Goal: Entertainment & Leisure: Consume media (video, audio)

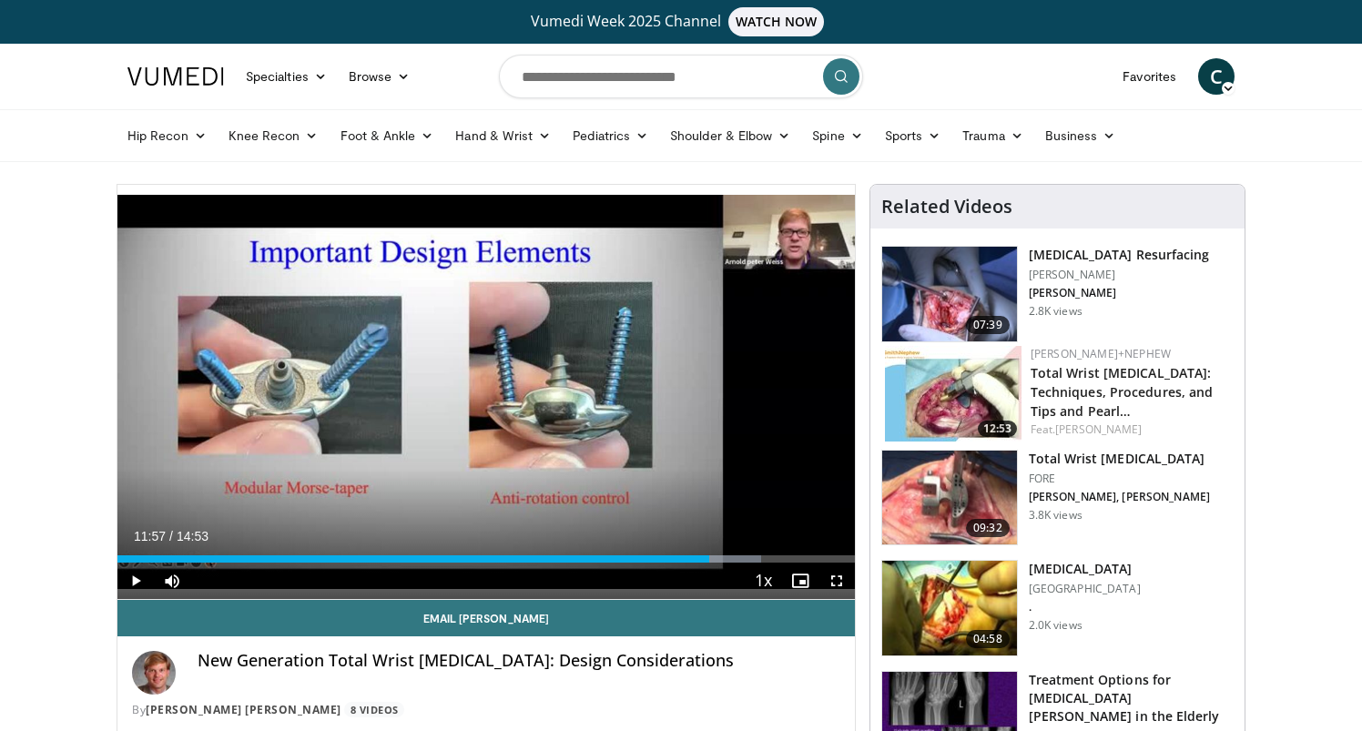
scroll to position [82, 0]
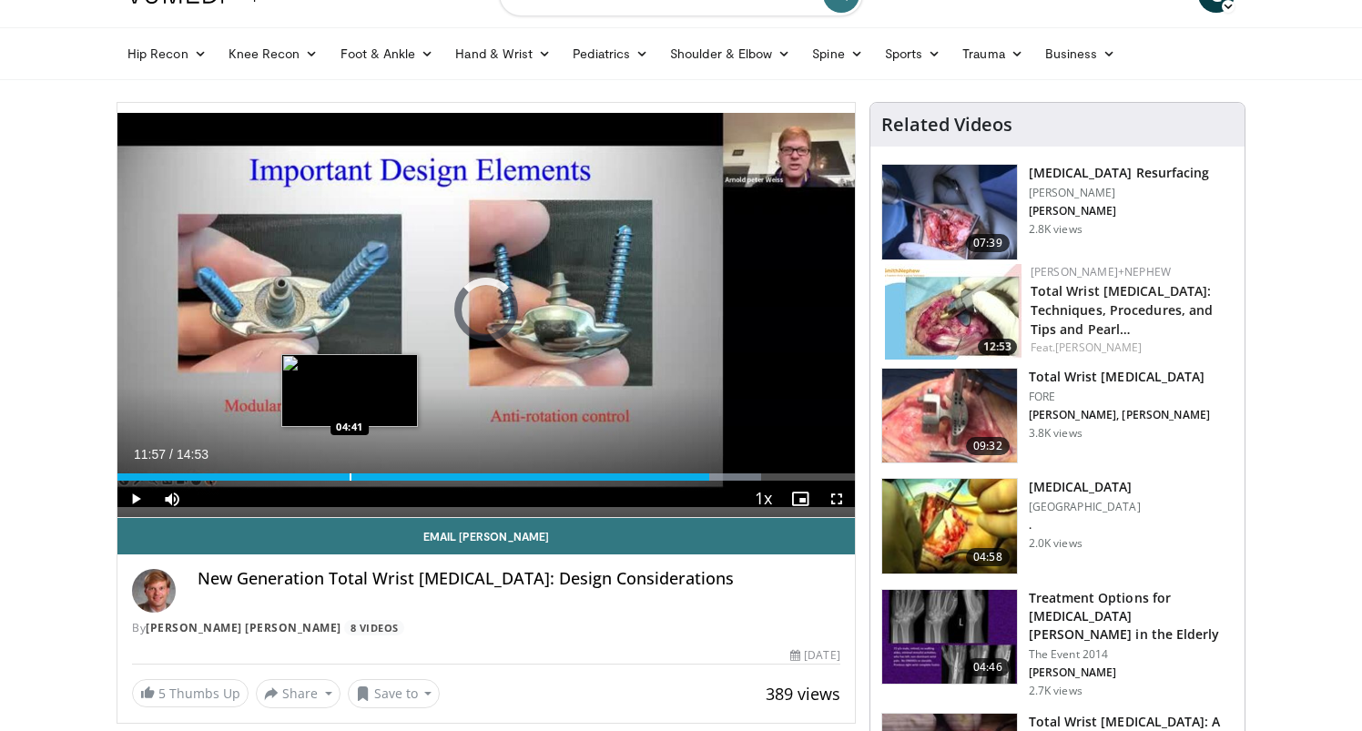
click at [350, 476] on div "Progress Bar" at bounding box center [351, 477] width 2 height 7
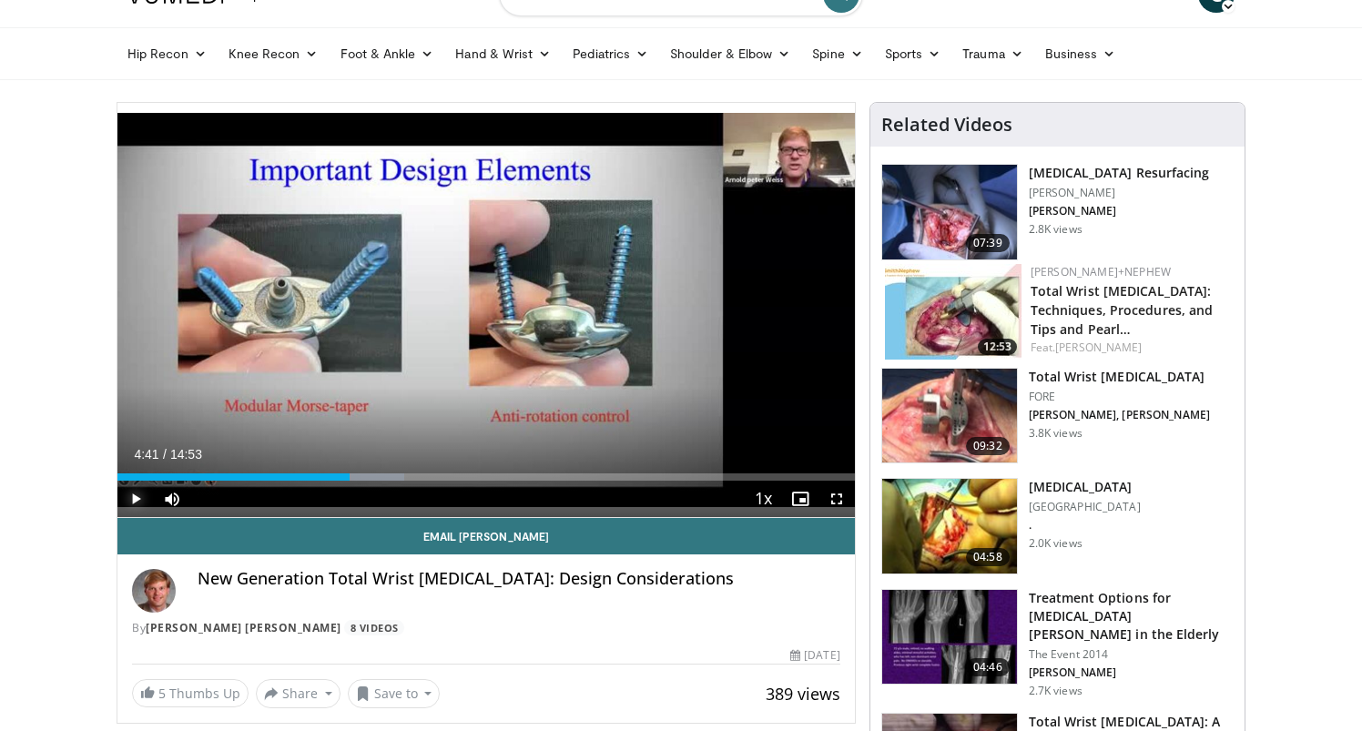
click at [127, 504] on span "Video Player" at bounding box center [135, 499] width 36 height 36
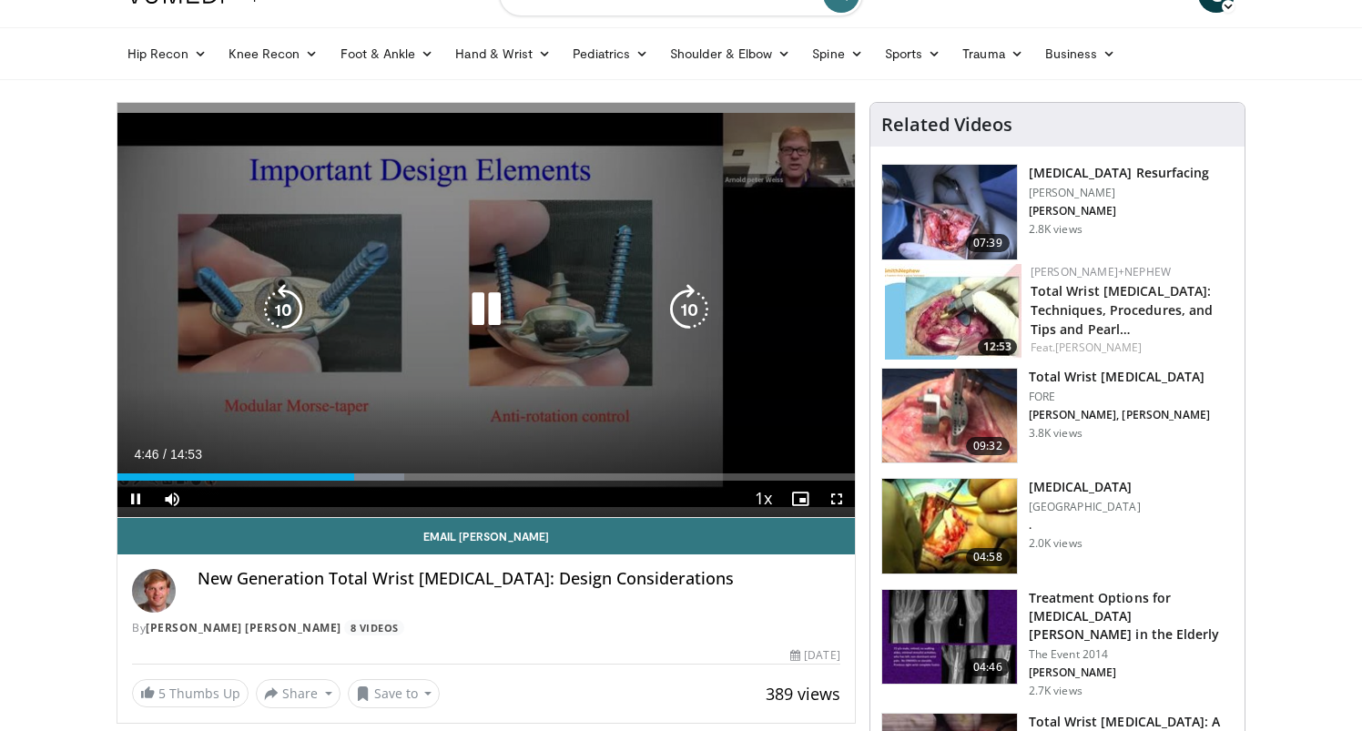
click at [296, 305] on icon "Video Player" at bounding box center [283, 309] width 51 height 51
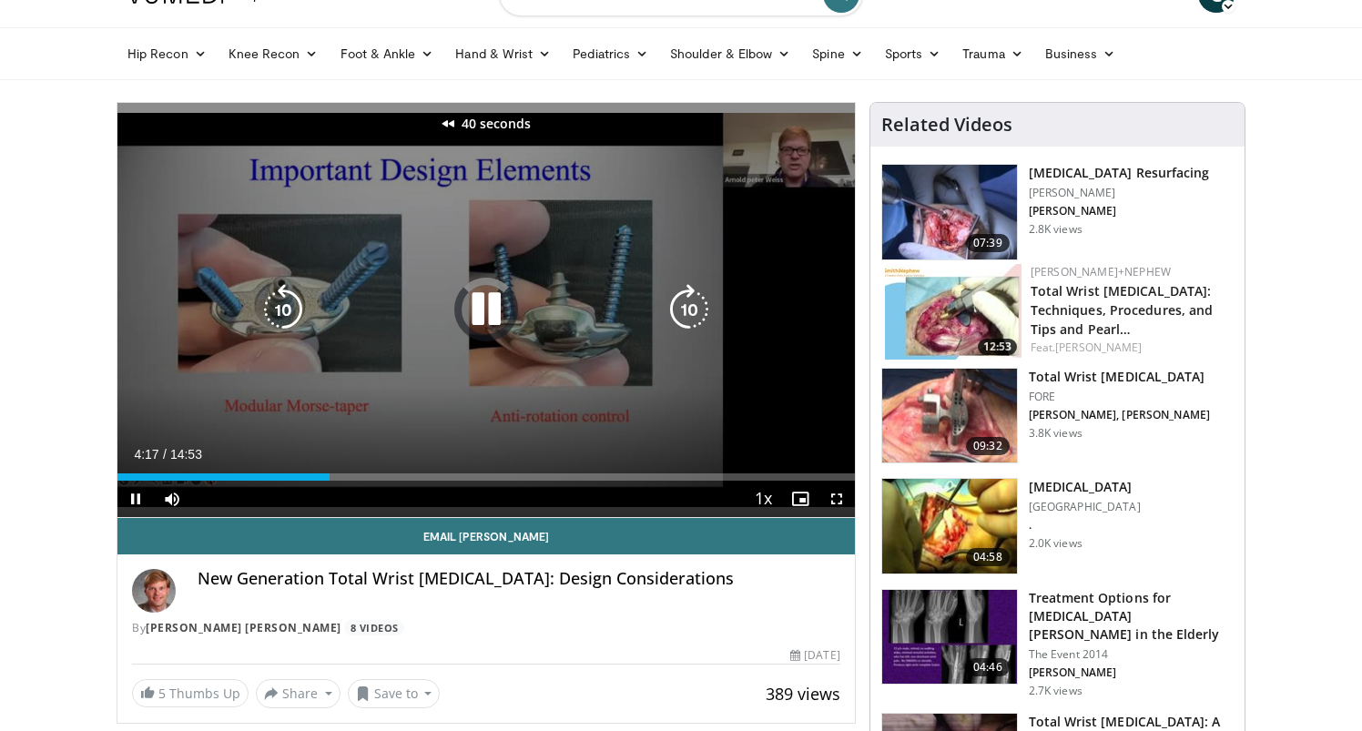
click at [296, 305] on icon "Video Player" at bounding box center [283, 309] width 51 height 51
click at [697, 304] on icon "Video Player" at bounding box center [689, 309] width 51 height 51
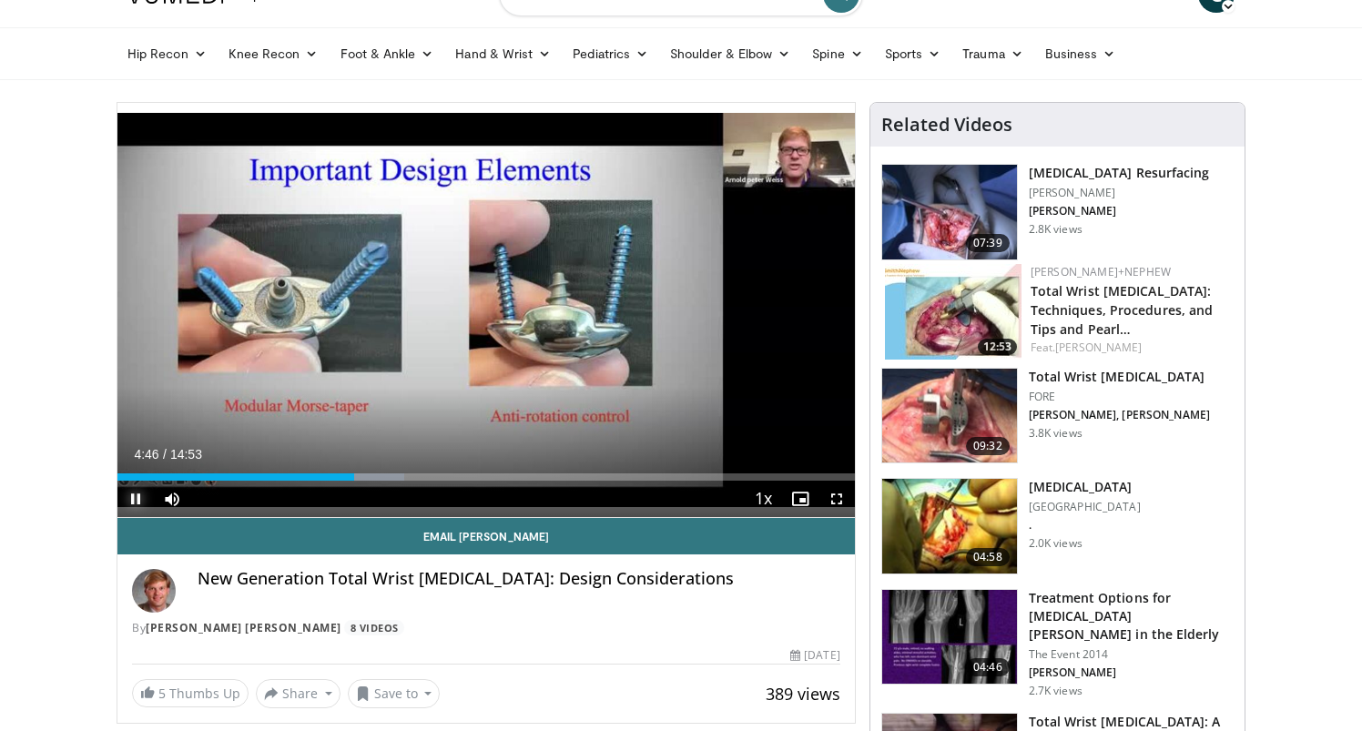
click at [142, 500] on span "Video Player" at bounding box center [135, 499] width 36 height 36
